Goal: Task Accomplishment & Management: Complete application form

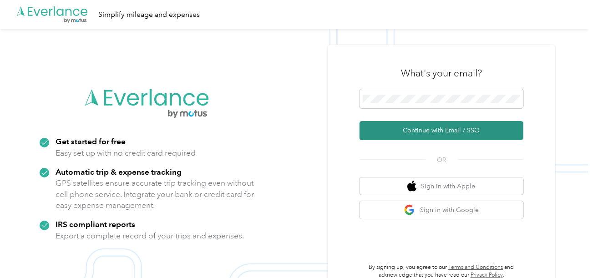
drag, startPoint x: 405, startPoint y: 134, endPoint x: 138, endPoint y: 47, distance: 280.5
click at [403, 134] on button "Continue with Email / SSO" at bounding box center [442, 130] width 164 height 19
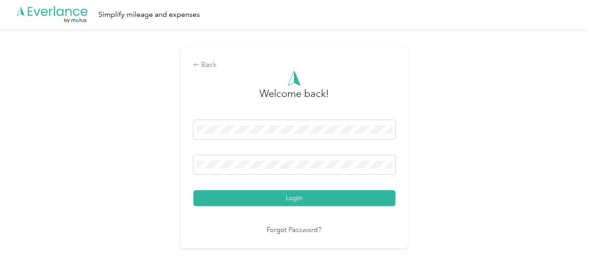
drag, startPoint x: 334, startPoint y: 200, endPoint x: 419, endPoint y: 182, distance: 86.2
click at [341, 200] on button "Login" at bounding box center [294, 198] width 202 height 16
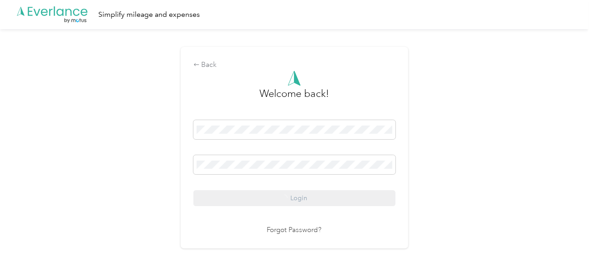
drag, startPoint x: 438, startPoint y: 175, endPoint x: 444, endPoint y: 176, distance: 5.6
click at [441, 175] on div "Back Welcome back! Login Forgot Password?" at bounding box center [294, 151] width 588 height 245
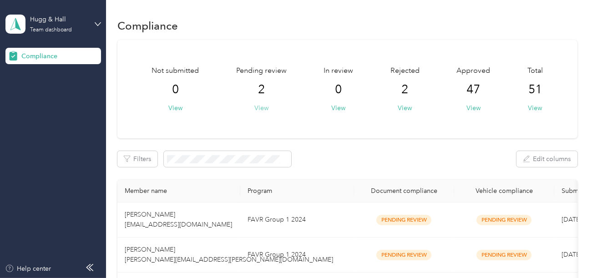
click at [261, 104] on button "View" at bounding box center [261, 108] width 14 height 10
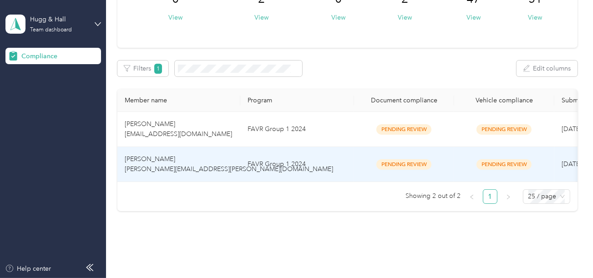
scroll to position [91, 0]
click at [263, 170] on td "FAVR Group 1 2024" at bounding box center [297, 164] width 114 height 35
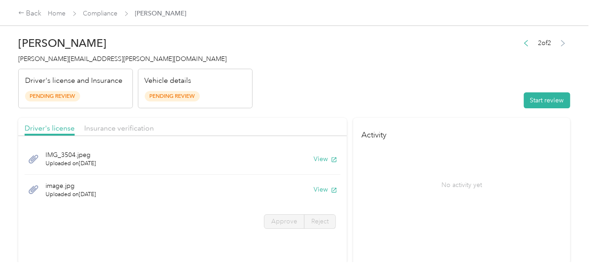
click at [463, 76] on header "[PERSON_NAME] [PERSON_NAME][EMAIL_ADDRESS][PERSON_NAME][DOMAIN_NAME] Driver's l…" at bounding box center [294, 70] width 552 height 76
click at [530, 101] on button "Start review" at bounding box center [547, 100] width 46 height 16
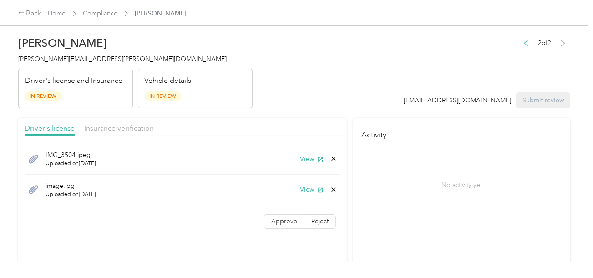
click at [304, 161] on button "View" at bounding box center [312, 159] width 24 height 10
click at [306, 186] on button "View" at bounding box center [312, 190] width 24 height 10
click at [334, 187] on icon at bounding box center [333, 189] width 7 height 7
click at [309, 193] on button "Yes" at bounding box center [310, 195] width 18 height 15
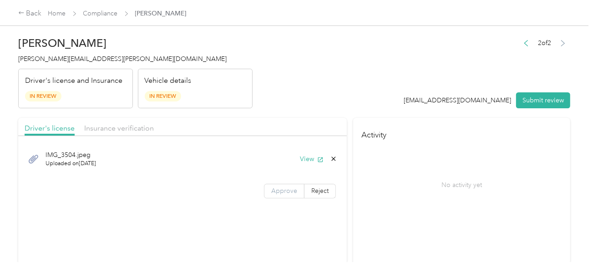
click at [291, 188] on span "Approve" at bounding box center [284, 191] width 26 height 8
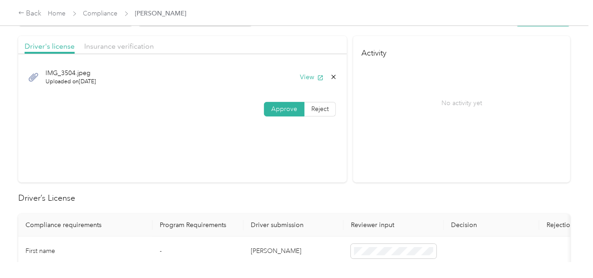
scroll to position [182, 0]
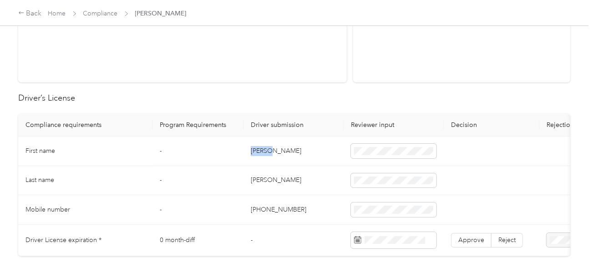
copy td "[PERSON_NAME]"
drag, startPoint x: 250, startPoint y: 147, endPoint x: 286, endPoint y: 148, distance: 36.4
click at [286, 148] on td "[PERSON_NAME]" at bounding box center [293, 152] width 100 height 30
click at [316, 196] on td "[PHONE_NUMBER]" at bounding box center [293, 210] width 100 height 30
click at [259, 180] on td "[PERSON_NAME]" at bounding box center [293, 181] width 100 height 30
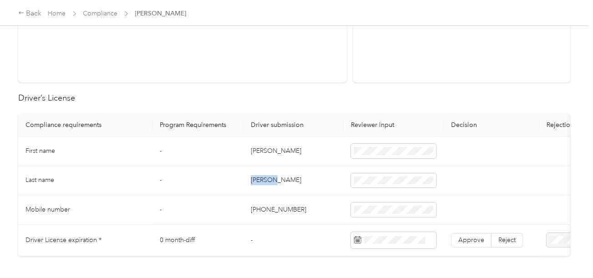
click at [259, 180] on td "[PERSON_NAME]" at bounding box center [293, 181] width 100 height 30
copy td "[PERSON_NAME]"
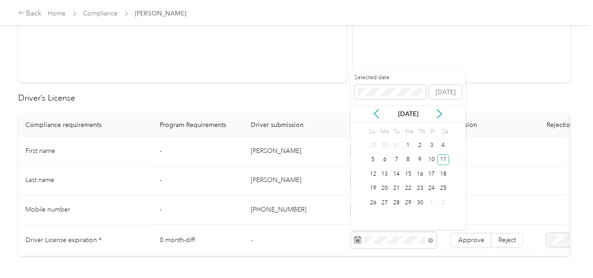
drag, startPoint x: 446, startPoint y: 158, endPoint x: 456, endPoint y: 211, distance: 53.1
click at [446, 158] on div "11" at bounding box center [443, 159] width 12 height 11
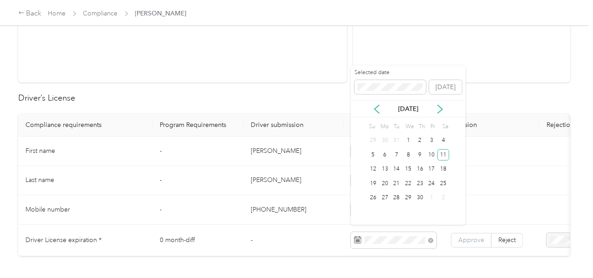
click at [464, 231] on td "Approve Reject" at bounding box center [492, 240] width 96 height 31
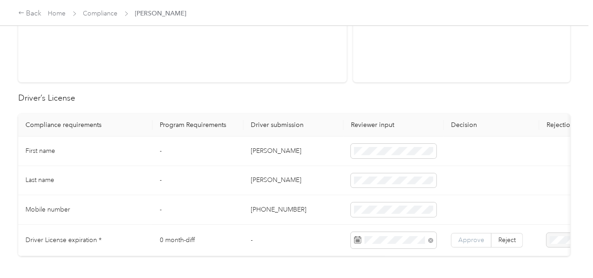
click at [464, 233] on label "Approve" at bounding box center [471, 240] width 41 height 15
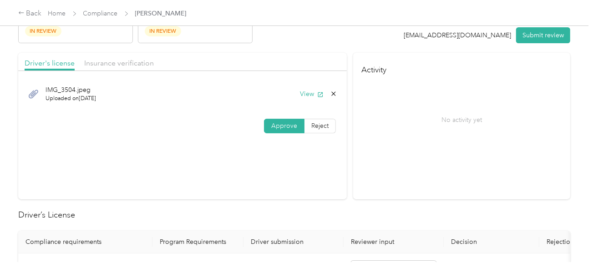
scroll to position [0, 0]
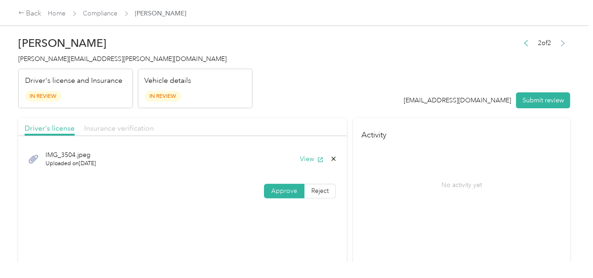
drag, startPoint x: 112, startPoint y: 123, endPoint x: 189, endPoint y: 121, distance: 76.9
click at [112, 124] on span "Insurance verification" at bounding box center [119, 128] width 70 height 9
click at [337, 76] on header "[PERSON_NAME] [PERSON_NAME][EMAIL_ADDRESS][PERSON_NAME][DOMAIN_NAME] Driver's l…" at bounding box center [294, 70] width 552 height 76
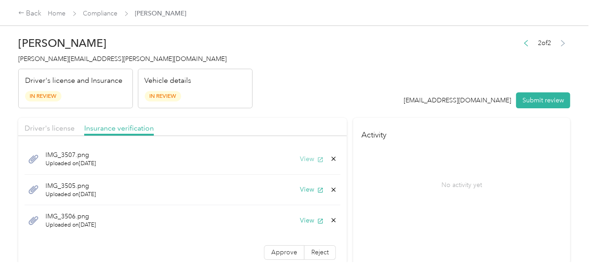
click at [306, 156] on button "View" at bounding box center [312, 159] width 24 height 10
click at [299, 195] on div "IMG_3505.png Uploaded on [DATE] View" at bounding box center [183, 190] width 316 height 31
click at [300, 191] on button "View" at bounding box center [312, 190] width 24 height 10
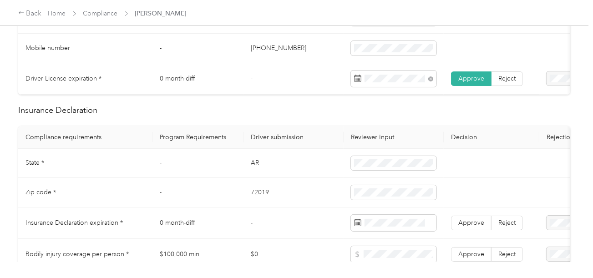
scroll to position [364, 0]
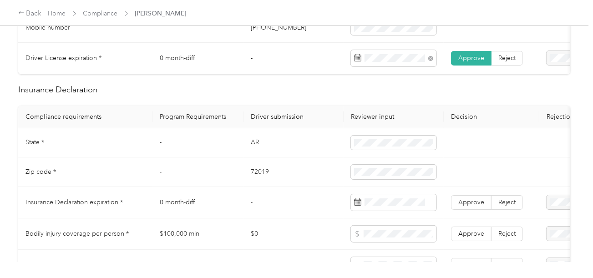
click at [253, 146] on td "AR" at bounding box center [293, 143] width 100 height 30
drag, startPoint x: 253, startPoint y: 146, endPoint x: 352, endPoint y: 147, distance: 99.7
click at [253, 146] on td "AR" at bounding box center [293, 143] width 100 height 30
copy td "AR"
click at [256, 178] on td "72019" at bounding box center [293, 172] width 100 height 30
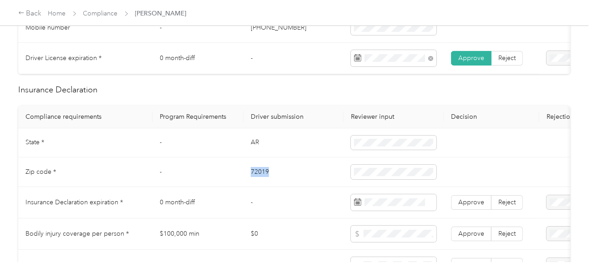
click at [256, 178] on td "72019" at bounding box center [293, 172] width 100 height 30
copy td "72019"
drag, startPoint x: 294, startPoint y: 201, endPoint x: 587, endPoint y: 219, distance: 293.6
click at [294, 201] on td "-" at bounding box center [293, 202] width 100 height 31
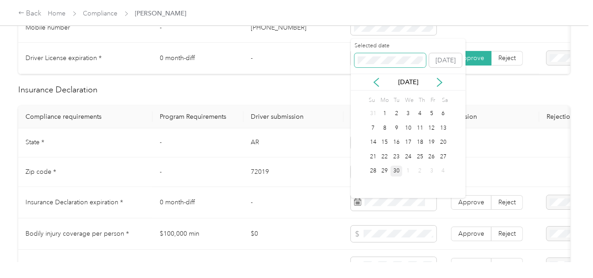
click at [376, 66] on span at bounding box center [391, 60] width 72 height 15
click at [441, 171] on div "31" at bounding box center [443, 171] width 12 height 11
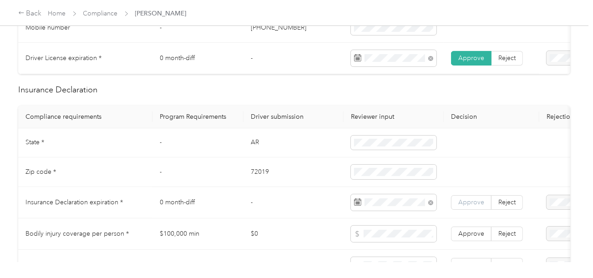
click at [472, 206] on span "Approve" at bounding box center [471, 202] width 26 height 8
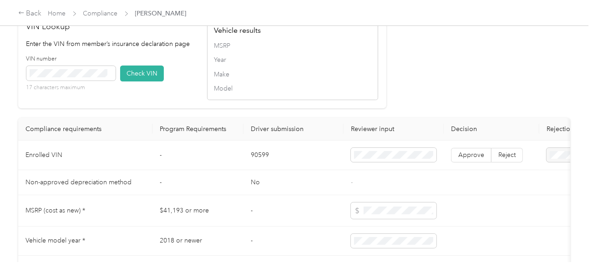
scroll to position [832, 0]
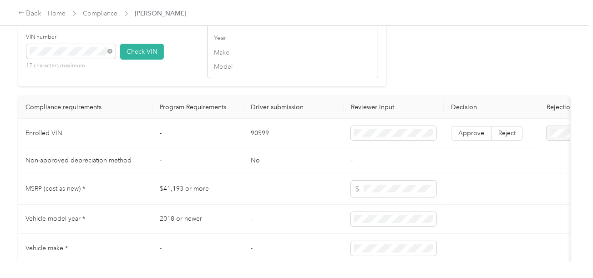
drag, startPoint x: 126, startPoint y: 61, endPoint x: 340, endPoint y: 74, distance: 214.3
click at [127, 60] on button "Check VIN" at bounding box center [142, 52] width 44 height 16
click at [467, 142] on label "Approve" at bounding box center [471, 134] width 41 height 15
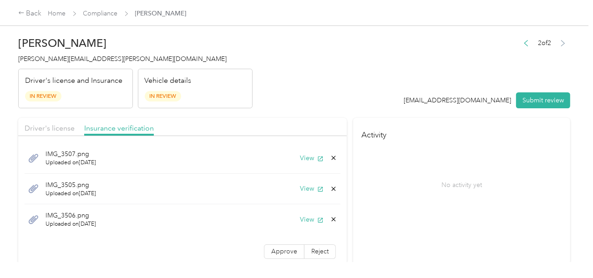
scroll to position [0, 0]
click at [302, 186] on button "View" at bounding box center [312, 190] width 24 height 10
click at [305, 159] on button "View" at bounding box center [312, 159] width 24 height 10
click at [330, 159] on icon at bounding box center [333, 158] width 7 height 7
click at [307, 163] on button "Yes" at bounding box center [303, 165] width 18 height 15
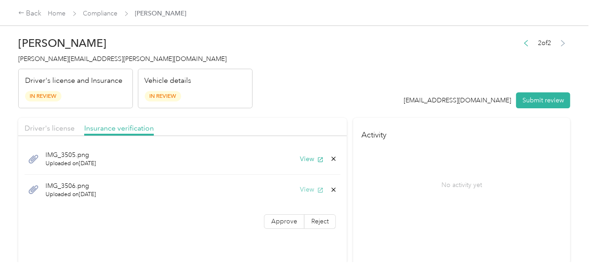
click at [309, 185] on button "View" at bounding box center [312, 190] width 24 height 10
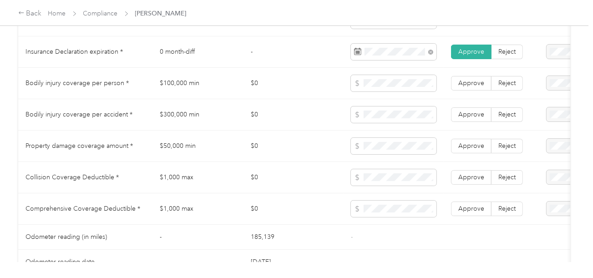
scroll to position [501, 0]
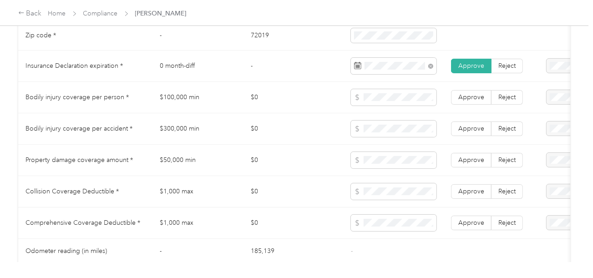
drag, startPoint x: 465, startPoint y: 166, endPoint x: 472, endPoint y: 149, distance: 18.3
click at [466, 164] on span "Approve" at bounding box center [471, 160] width 26 height 8
click at [472, 132] on span "Approve" at bounding box center [471, 129] width 26 height 8
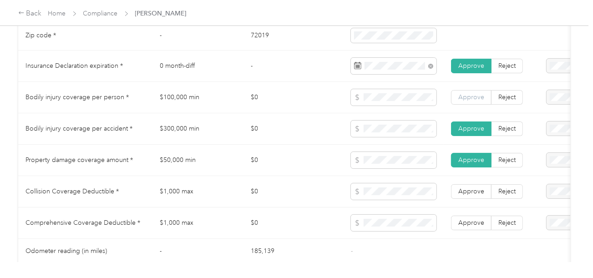
click at [475, 101] on span "Approve" at bounding box center [471, 97] width 26 height 8
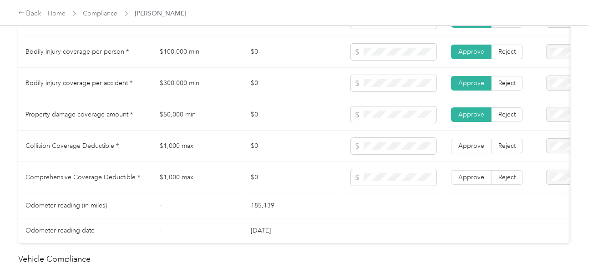
scroll to position [591, 0]
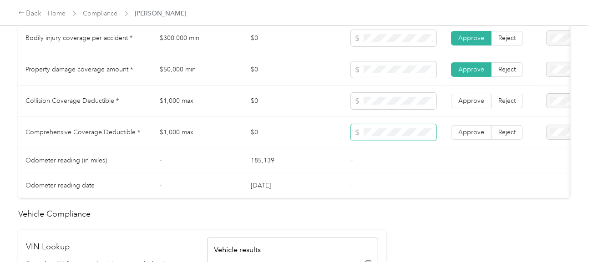
click at [375, 132] on span at bounding box center [394, 132] width 86 height 16
drag, startPoint x: 470, startPoint y: 138, endPoint x: 472, endPoint y: 116, distance: 22.5
click at [471, 135] on span "Approve" at bounding box center [471, 132] width 26 height 8
click at [473, 105] on span "Approve" at bounding box center [471, 101] width 26 height 8
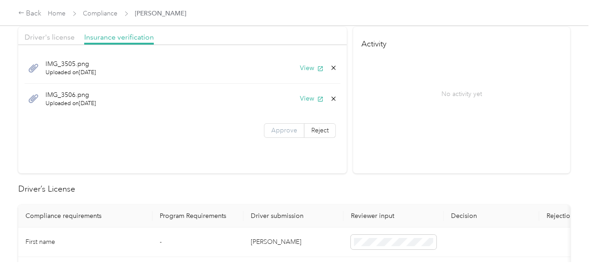
click at [271, 129] on span "Approve" at bounding box center [284, 131] width 26 height 8
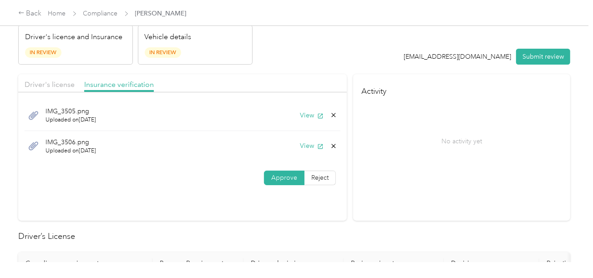
scroll to position [0, 0]
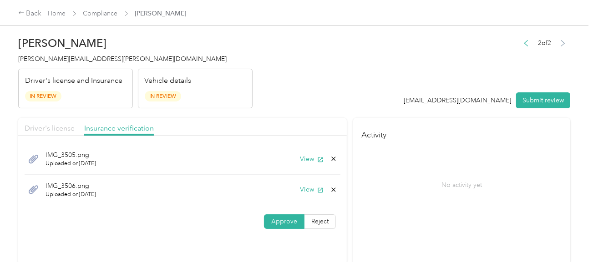
click at [52, 129] on span "Driver's license" at bounding box center [50, 128] width 50 height 9
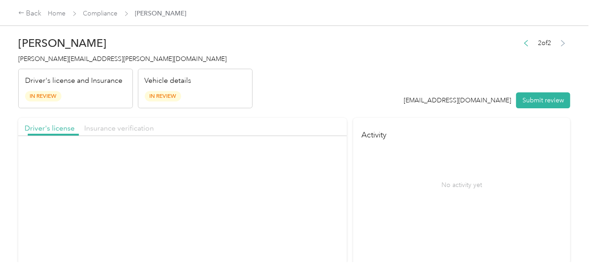
drag, startPoint x: 91, startPoint y: 130, endPoint x: 99, endPoint y: 130, distance: 7.7
click at [93, 130] on span "Insurance verification" at bounding box center [119, 128] width 70 height 9
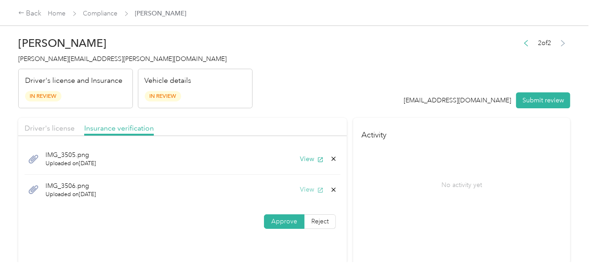
click at [307, 188] on button "View" at bounding box center [312, 190] width 24 height 10
click at [304, 155] on button "View" at bounding box center [312, 159] width 24 height 10
drag, startPoint x: 411, startPoint y: 62, endPoint x: 521, endPoint y: 88, distance: 113.1
click at [415, 65] on header "[PERSON_NAME] [PERSON_NAME][EMAIL_ADDRESS][PERSON_NAME][DOMAIN_NAME] Driver's l…" at bounding box center [294, 70] width 552 height 76
drag, startPoint x: 537, startPoint y: 96, endPoint x: 335, endPoint y: 62, distance: 204.8
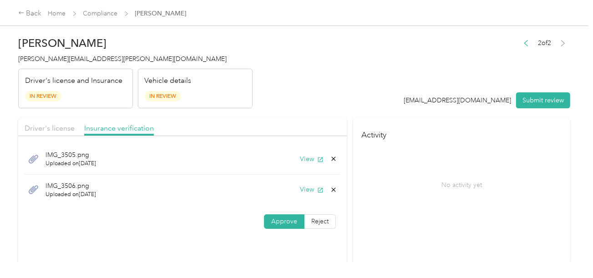
click at [537, 96] on button "Submit review" at bounding box center [543, 100] width 54 height 16
drag, startPoint x: 325, startPoint y: 61, endPoint x: 172, endPoint y: 61, distance: 152.5
click at [319, 61] on header "[PERSON_NAME] [PERSON_NAME][EMAIL_ADDRESS][PERSON_NAME][DOMAIN_NAME] Driver's l…" at bounding box center [294, 70] width 552 height 76
click at [29, 56] on span "[PERSON_NAME][EMAIL_ADDRESS][PERSON_NAME][DOMAIN_NAME]" at bounding box center [122, 59] width 208 height 8
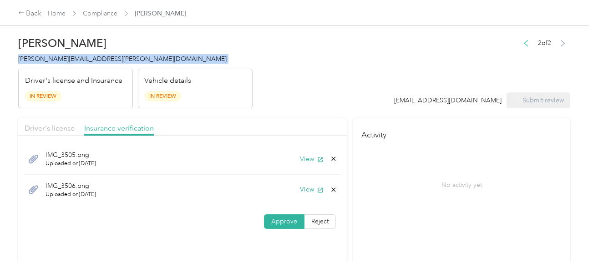
click at [29, 56] on span "[PERSON_NAME][EMAIL_ADDRESS][PERSON_NAME][DOMAIN_NAME]" at bounding box center [122, 59] width 208 height 8
copy span "[PERSON_NAME][EMAIL_ADDRESS][PERSON_NAME][DOMAIN_NAME]"
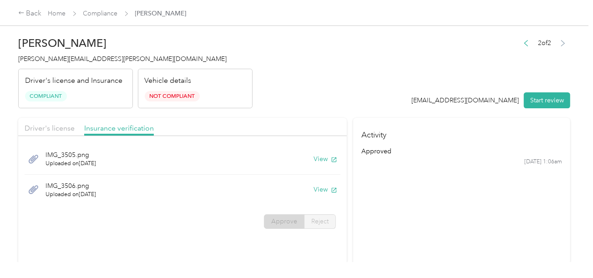
click at [270, 51] on header "[PERSON_NAME] Griffin [EMAIL_ADDRESS][PERSON_NAME][DOMAIN_NAME] Driver's licens…" at bounding box center [294, 70] width 552 height 76
click at [110, 12] on link "Compliance" at bounding box center [100, 14] width 35 height 8
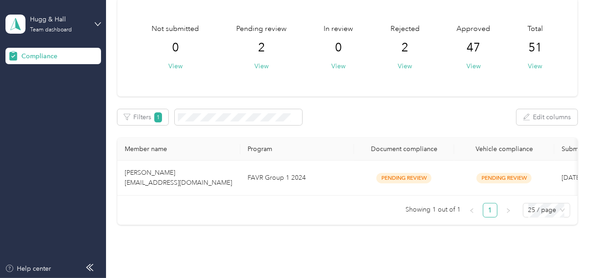
scroll to position [89, 0]
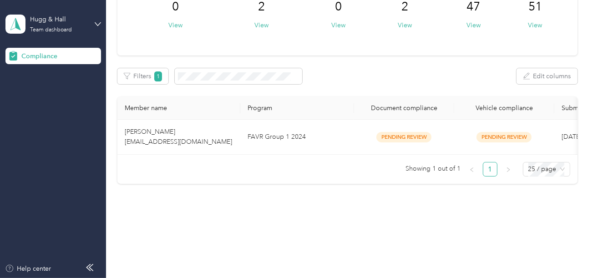
click at [262, 146] on td "FAVR Group 1 2024" at bounding box center [297, 137] width 114 height 35
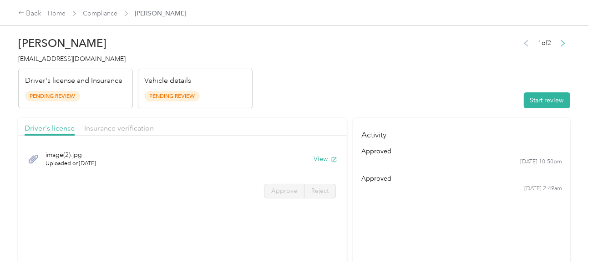
click at [435, 87] on header "[PERSON_NAME] [EMAIL_ADDRESS][DOMAIN_NAME] Driver's license and Insurance Pendi…" at bounding box center [294, 70] width 552 height 76
click at [560, 101] on button "Start review" at bounding box center [547, 100] width 46 height 16
drag, startPoint x: 308, startPoint y: 41, endPoint x: 345, endPoint y: 128, distance: 94.8
click at [320, 66] on header "[PERSON_NAME] [EMAIL_ADDRESS][DOMAIN_NAME] Driver's license and Insurance Pendi…" at bounding box center [294, 70] width 552 height 76
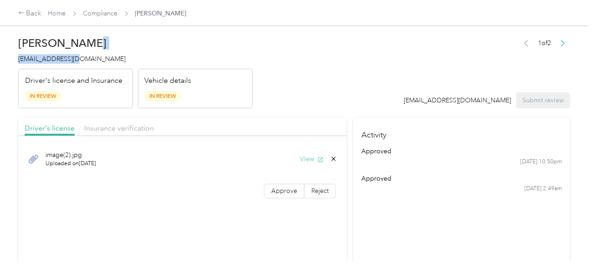
drag, startPoint x: 312, startPoint y: 154, endPoint x: 308, endPoint y: 156, distance: 5.1
click at [310, 154] on button "View" at bounding box center [312, 159] width 24 height 10
click at [283, 184] on label "Approve" at bounding box center [284, 191] width 41 height 15
click at [282, 184] on label "Approve" at bounding box center [284, 191] width 41 height 15
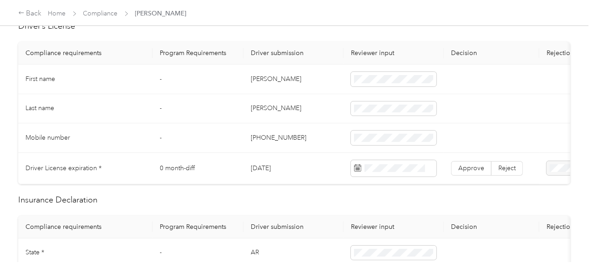
scroll to position [273, 0]
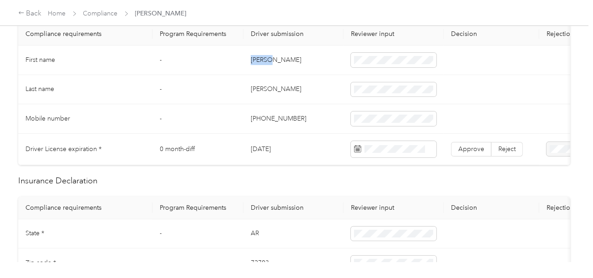
copy td "[PERSON_NAME]"
drag, startPoint x: 247, startPoint y: 54, endPoint x: 296, endPoint y: 56, distance: 49.2
click at [290, 55] on td "[PERSON_NAME]" at bounding box center [293, 61] width 100 height 30
click at [387, 65] on span at bounding box center [394, 60] width 86 height 15
click at [252, 84] on td "[PERSON_NAME]" at bounding box center [293, 90] width 100 height 30
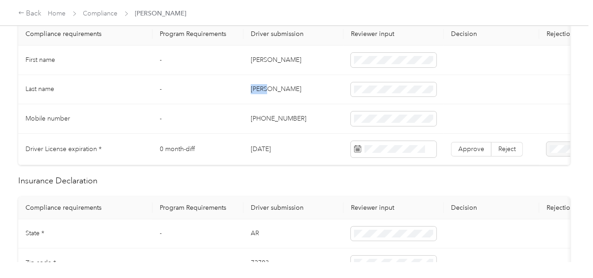
click at [252, 84] on td "[PERSON_NAME]" at bounding box center [293, 90] width 100 height 30
copy td "[PERSON_NAME]"
click at [252, 84] on td "[PERSON_NAME]" at bounding box center [293, 90] width 100 height 30
drag, startPoint x: 310, startPoint y: 109, endPoint x: 341, endPoint y: 118, distance: 32.0
click at [313, 111] on td "[PHONE_NUMBER]" at bounding box center [293, 119] width 100 height 30
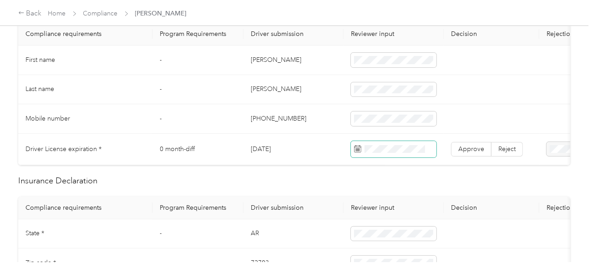
click at [397, 143] on span at bounding box center [394, 149] width 86 height 16
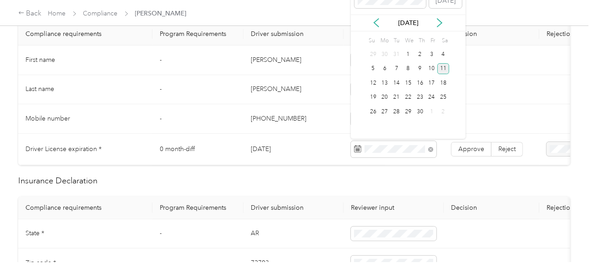
click at [441, 71] on div "11" at bounding box center [443, 68] width 12 height 11
drag, startPoint x: 467, startPoint y: 143, endPoint x: 437, endPoint y: 142, distance: 30.0
click at [465, 143] on label "Approve" at bounding box center [471, 149] width 41 height 15
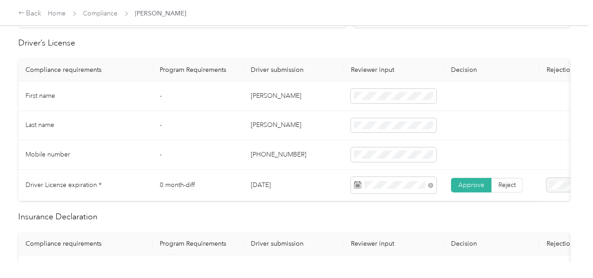
scroll to position [45, 0]
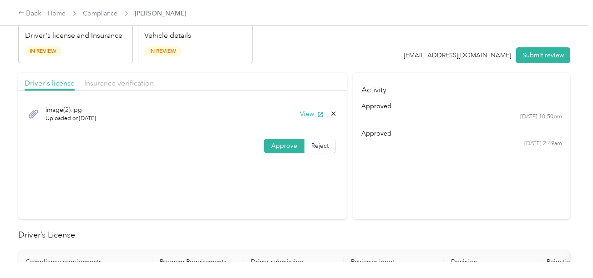
drag, startPoint x: 141, startPoint y: 89, endPoint x: 169, endPoint y: 76, distance: 31.4
click at [142, 88] on div "Driver's license Insurance verification" at bounding box center [182, 82] width 329 height 18
click at [252, 62] on div "Driver's license and Insurance In Review Vehicle details In Review" at bounding box center [135, 44] width 234 height 40
click at [130, 75] on div "Driver's license Insurance verification" at bounding box center [182, 82] width 329 height 18
drag, startPoint x: 127, startPoint y: 77, endPoint x: 135, endPoint y: 77, distance: 7.7
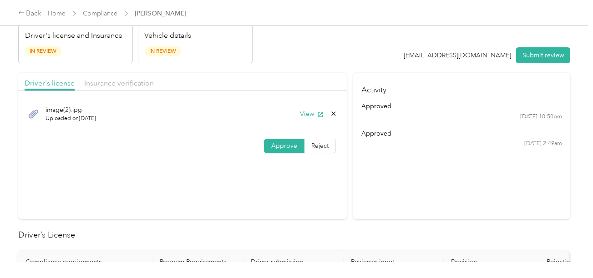
click at [131, 78] on div "Insurance verification" at bounding box center [119, 83] width 70 height 11
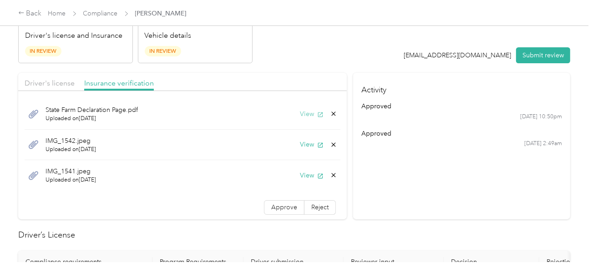
click at [317, 110] on span "button" at bounding box center [320, 114] width 6 height 8
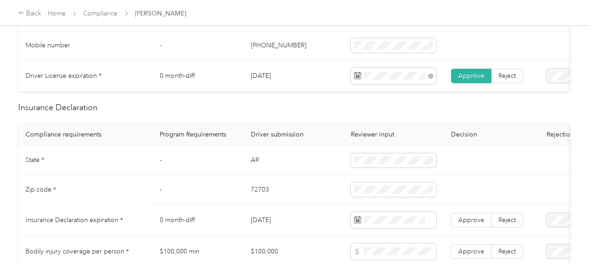
scroll to position [409, 0]
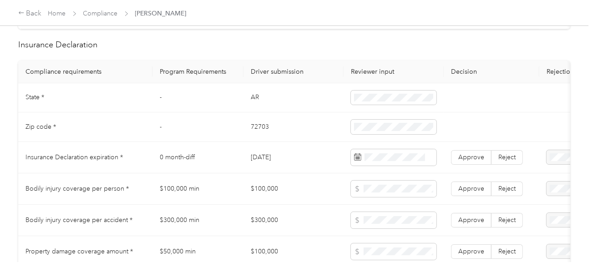
click at [251, 101] on td "AR" at bounding box center [293, 98] width 100 height 30
copy td "AR"
click at [260, 127] on td "72703" at bounding box center [293, 127] width 100 height 30
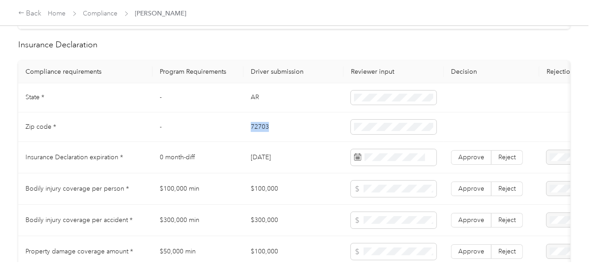
click at [260, 127] on td "72703" at bounding box center [293, 127] width 100 height 30
copy td "72703"
click at [371, 125] on span at bounding box center [394, 127] width 86 height 15
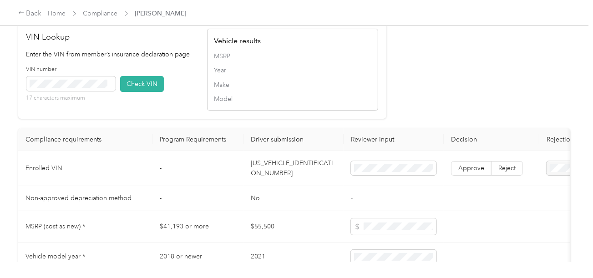
scroll to position [819, 0]
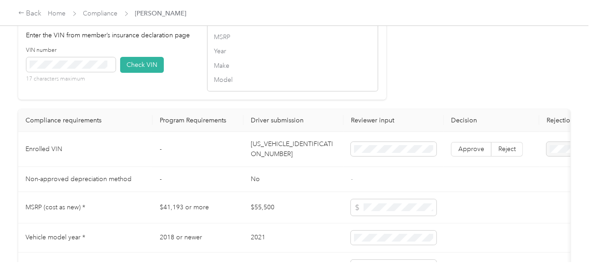
click at [271, 157] on td "[US_VEHICLE_IDENTIFICATION_NUMBER]" at bounding box center [293, 149] width 100 height 35
copy td "[US_VEHICLE_IDENTIFICATION_NUMBER]"
click at [96, 70] on span at bounding box center [70, 64] width 89 height 15
drag, startPoint x: 141, startPoint y: 68, endPoint x: 359, endPoint y: 87, distance: 218.8
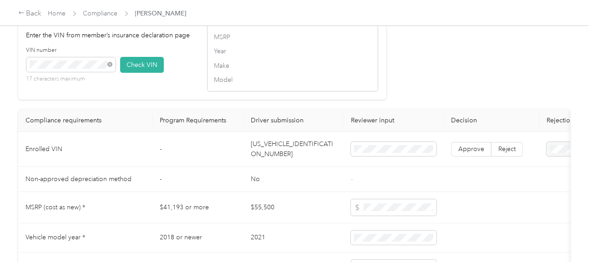
click at [142, 68] on button "Check VIN" at bounding box center [142, 65] width 44 height 16
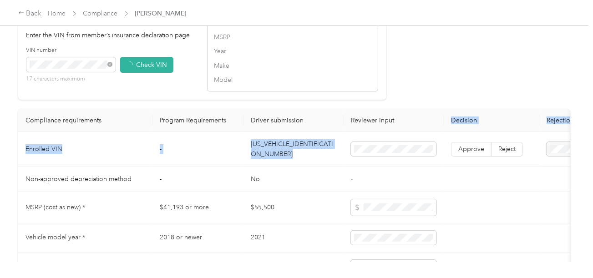
click at [431, 153] on table "Compliance requirements Program Requirements Driver submission Reviewer input D…" at bounding box center [339, 210] width 642 height 203
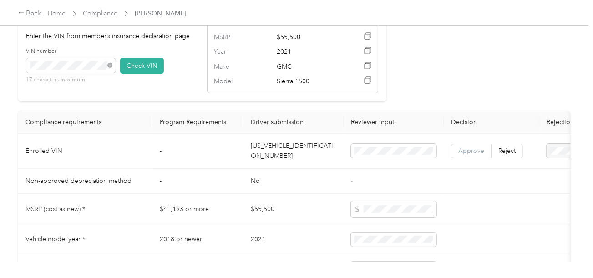
drag, startPoint x: 491, startPoint y: 158, endPoint x: 480, endPoint y: 159, distance: 11.4
click at [491, 158] on label "Reject" at bounding box center [506, 151] width 31 height 15
click at [473, 155] on span "Approve" at bounding box center [471, 151] width 26 height 8
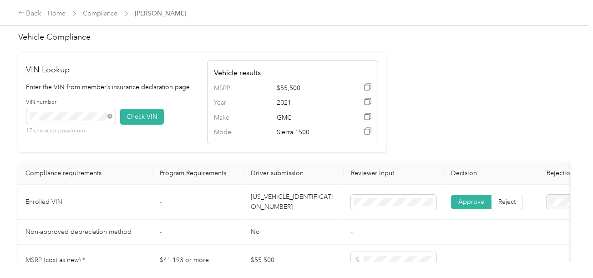
scroll to position [501, 0]
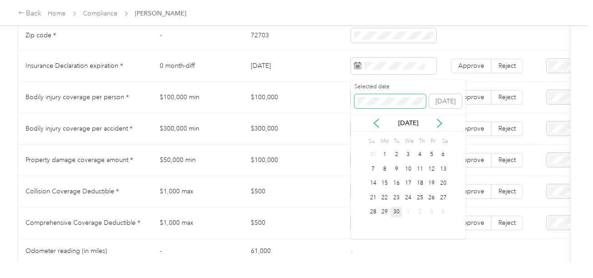
click at [385, 106] on span at bounding box center [391, 101] width 72 height 15
drag, startPoint x: 446, startPoint y: 155, endPoint x: 437, endPoint y: 137, distance: 20.6
click at [445, 155] on div "4" at bounding box center [443, 154] width 12 height 11
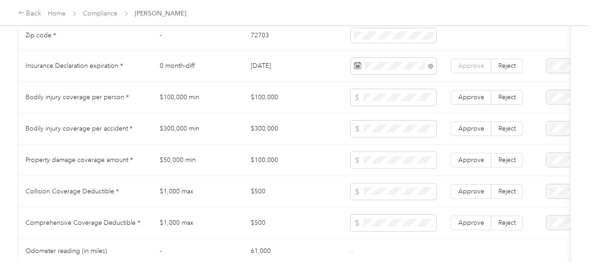
drag, startPoint x: 456, startPoint y: 66, endPoint x: 462, endPoint y: 68, distance: 6.3
click at [458, 66] on label "Approve" at bounding box center [471, 66] width 41 height 15
click at [463, 68] on span "Approve" at bounding box center [471, 66] width 26 height 8
drag, startPoint x: 279, startPoint y: 94, endPoint x: 279, endPoint y: 100, distance: 5.9
click at [279, 96] on td "$100,000" at bounding box center [293, 97] width 100 height 31
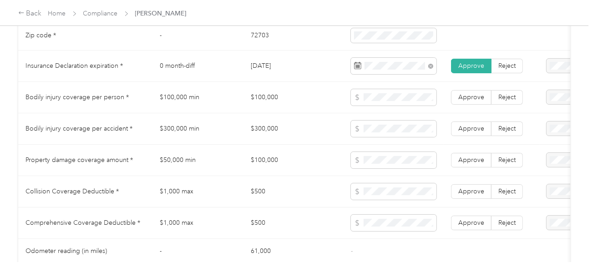
click at [263, 107] on td "$100,000" at bounding box center [293, 97] width 100 height 31
click at [413, 106] on span at bounding box center [394, 97] width 86 height 16
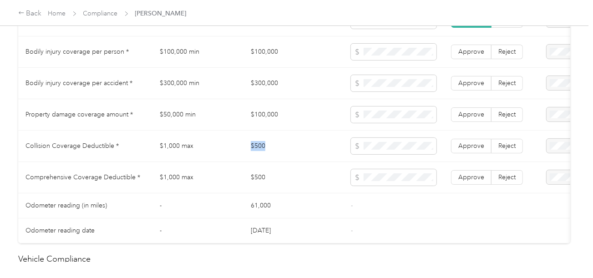
drag, startPoint x: 247, startPoint y: 138, endPoint x: 320, endPoint y: 138, distance: 72.8
click at [320, 138] on td "$500" at bounding box center [293, 146] width 100 height 31
click at [459, 170] on td "Approve Reject" at bounding box center [492, 177] width 96 height 31
drag, startPoint x: 460, startPoint y: 151, endPoint x: 463, endPoint y: 158, distance: 8.4
click at [461, 150] on span "Approve" at bounding box center [471, 146] width 26 height 8
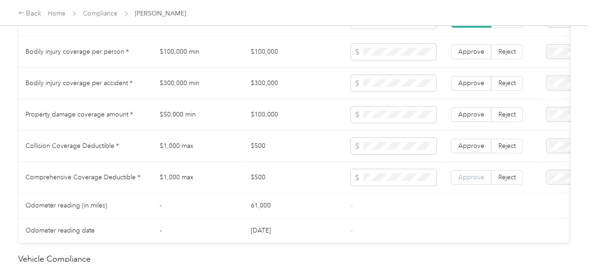
click at [465, 177] on span "Approve" at bounding box center [471, 177] width 26 height 8
click at [465, 56] on span "Approve" at bounding box center [471, 52] width 26 height 8
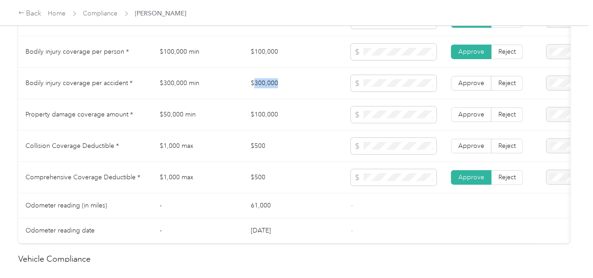
drag, startPoint x: 254, startPoint y: 86, endPoint x: 339, endPoint y: 86, distance: 84.2
click at [289, 86] on td "$300,000" at bounding box center [293, 83] width 100 height 31
click at [438, 85] on td at bounding box center [394, 83] width 100 height 31
click at [400, 83] on span at bounding box center [394, 83] width 86 height 16
drag, startPoint x: 239, startPoint y: 132, endPoint x: 375, endPoint y: 114, distance: 137.2
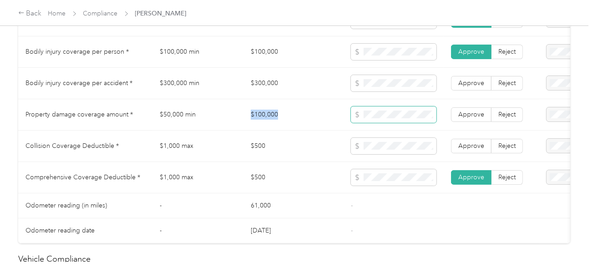
click at [312, 120] on tr "Property damage coverage amount * $50,000 min $100,000 Approve Reject" at bounding box center [339, 114] width 642 height 31
click at [384, 113] on span at bounding box center [394, 114] width 86 height 16
click at [483, 118] on span "Approve" at bounding box center [471, 115] width 26 height 8
click at [474, 91] on label "Approve" at bounding box center [471, 83] width 41 height 15
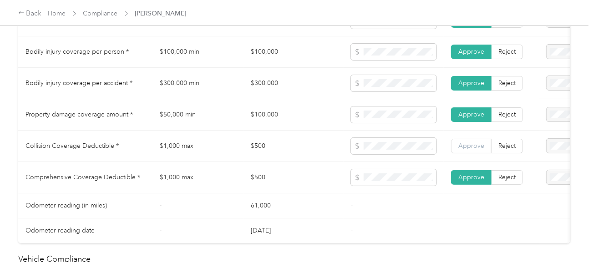
click at [468, 147] on span "Approve" at bounding box center [471, 146] width 26 height 8
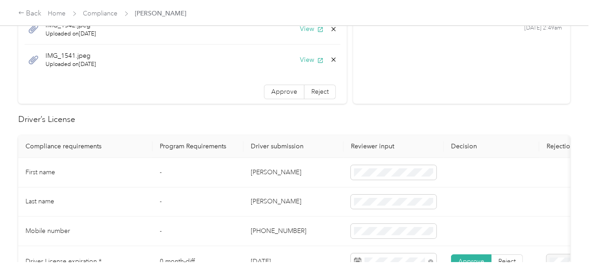
scroll to position [137, 0]
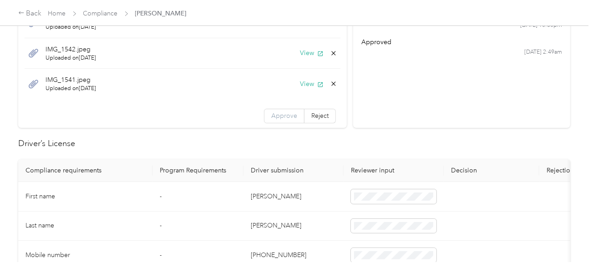
click at [271, 117] on span "Approve" at bounding box center [284, 116] width 26 height 8
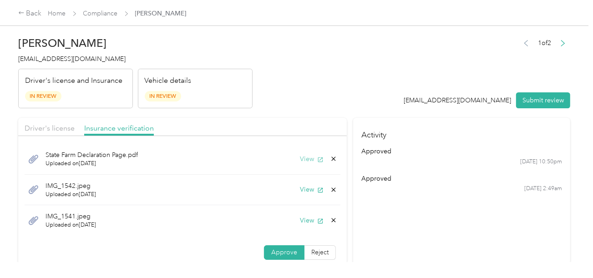
click at [302, 162] on button "View" at bounding box center [312, 159] width 24 height 10
click at [300, 188] on button "View" at bounding box center [312, 190] width 24 height 10
click at [330, 187] on icon at bounding box center [333, 189] width 7 height 7
click at [309, 194] on button "Yes" at bounding box center [303, 195] width 18 height 15
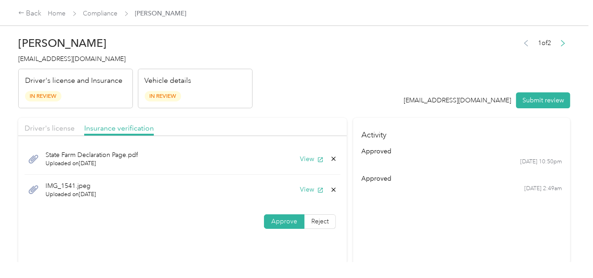
click at [330, 190] on icon at bounding box center [333, 189] width 7 height 7
click at [308, 198] on button "Yes" at bounding box center [310, 195] width 18 height 15
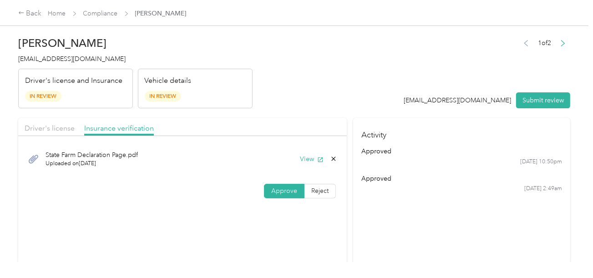
click at [274, 192] on span "Approve" at bounding box center [284, 191] width 26 height 8
click at [57, 132] on div "Driver's license Insurance verification" at bounding box center [182, 127] width 329 height 18
click at [49, 127] on span "Driver's license" at bounding box center [50, 128] width 50 height 9
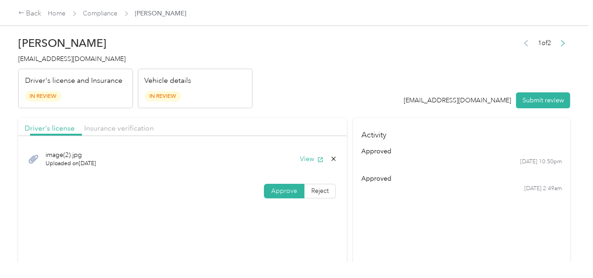
click at [351, 82] on header "[PERSON_NAME] [EMAIL_ADDRESS][DOMAIN_NAME] Driver's license and Insurance In Re…" at bounding box center [294, 70] width 552 height 76
click at [393, 69] on header "[PERSON_NAME] [EMAIL_ADDRESS][DOMAIN_NAME] Driver's license and Insurance In Re…" at bounding box center [294, 70] width 552 height 76
click at [59, 60] on span "[EMAIL_ADDRESS][DOMAIN_NAME]" at bounding box center [71, 59] width 107 height 8
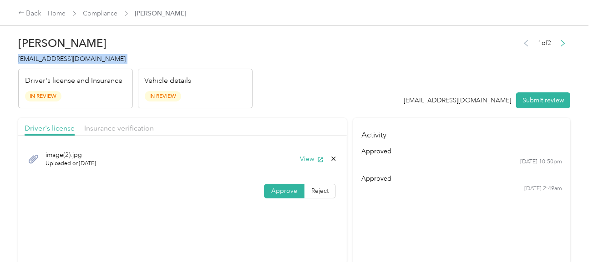
click at [322, 97] on header "[PERSON_NAME] [EMAIL_ADDRESS][DOMAIN_NAME] Driver's license and Insurance In Re…" at bounding box center [294, 70] width 552 height 76
click at [540, 101] on button "Submit review" at bounding box center [543, 100] width 54 height 16
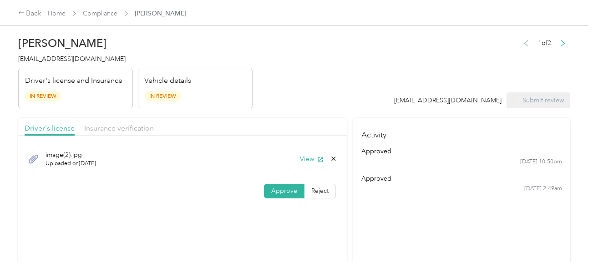
click at [429, 73] on div "1 of 2 [EMAIL_ADDRESS][DOMAIN_NAME] Submit review" at bounding box center [483, 73] width 176 height 72
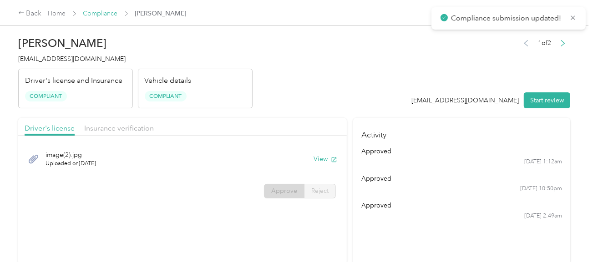
click at [97, 10] on link "Compliance" at bounding box center [100, 14] width 35 height 8
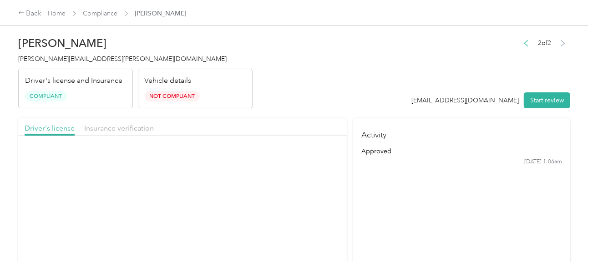
click at [58, 66] on div "[PERSON_NAME] Griffin [EMAIL_ADDRESS][PERSON_NAME][DOMAIN_NAME] Driver's licens…" at bounding box center [135, 70] width 234 height 76
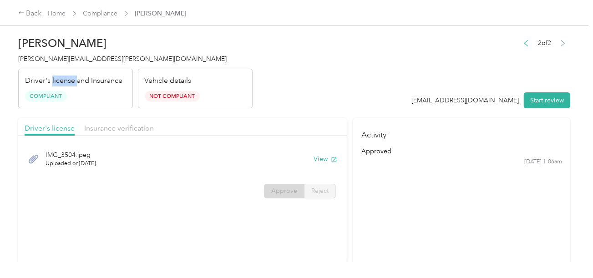
click at [58, 66] on div "[PERSON_NAME] Griffin [EMAIL_ADDRESS][PERSON_NAME][DOMAIN_NAME] Driver's licens…" at bounding box center [135, 70] width 234 height 76
click at [68, 61] on span "[PERSON_NAME][EMAIL_ADDRESS][PERSON_NAME][DOMAIN_NAME]" at bounding box center [122, 59] width 208 height 8
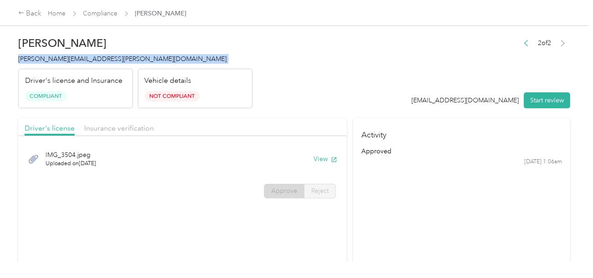
click at [68, 61] on span "[PERSON_NAME][EMAIL_ADDRESS][PERSON_NAME][DOMAIN_NAME]" at bounding box center [122, 59] width 208 height 8
click at [104, 14] on link "Compliance" at bounding box center [100, 14] width 35 height 8
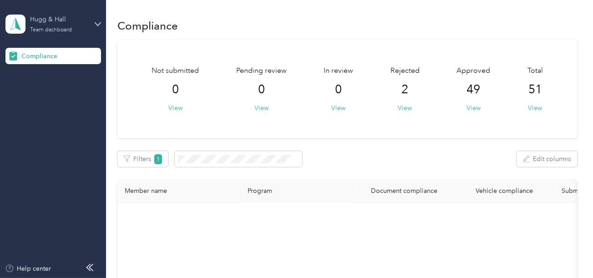
click at [75, 21] on div "Hugg & Hall" at bounding box center [58, 20] width 57 height 10
click at [51, 96] on div "Log out" at bounding box center [101, 95] width 179 height 16
